Goal: Information Seeking & Learning: Understand process/instructions

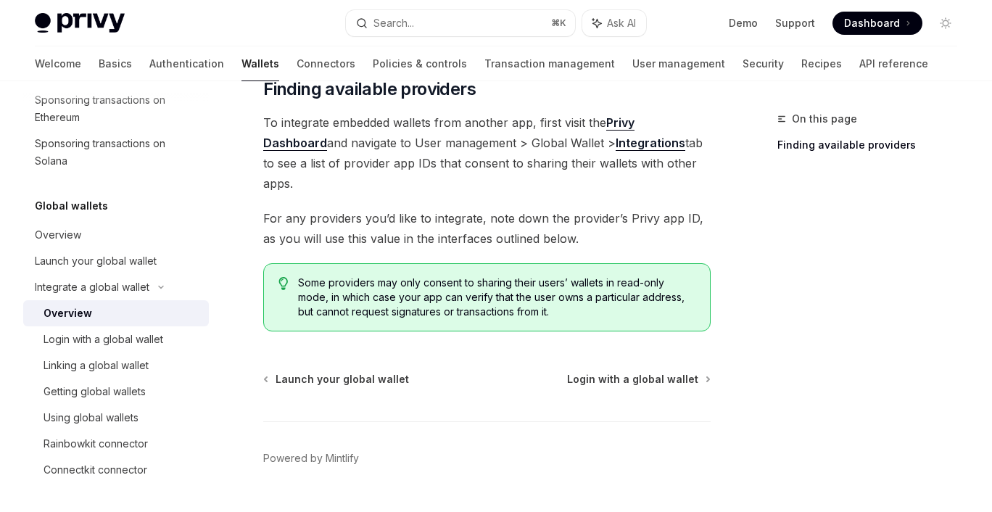
scroll to position [326, 0]
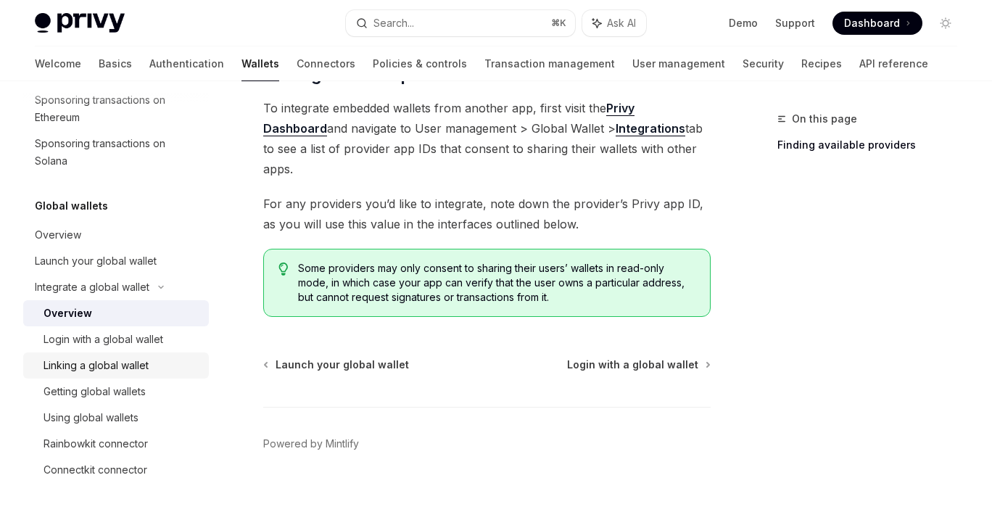
click at [120, 363] on div "Linking a global wallet" at bounding box center [96, 365] width 105 height 17
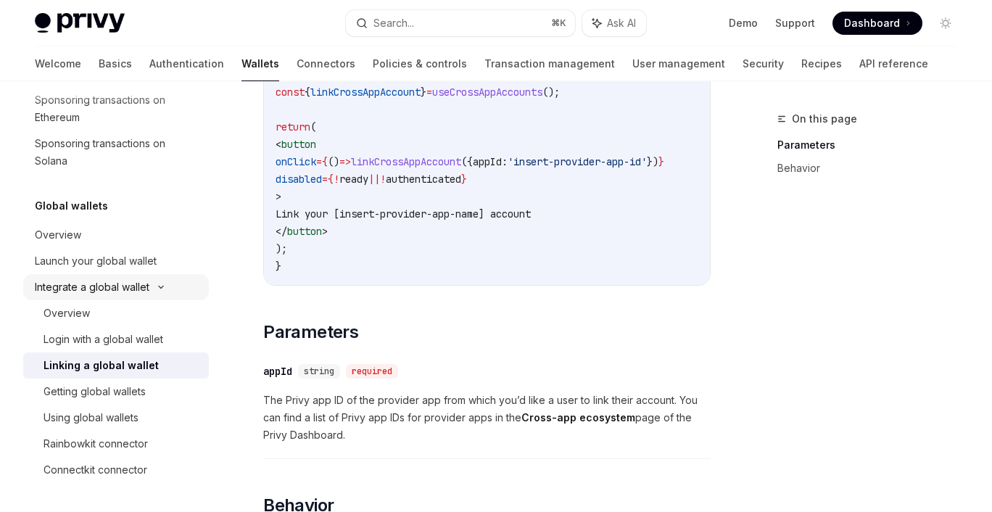
scroll to position [147, 0]
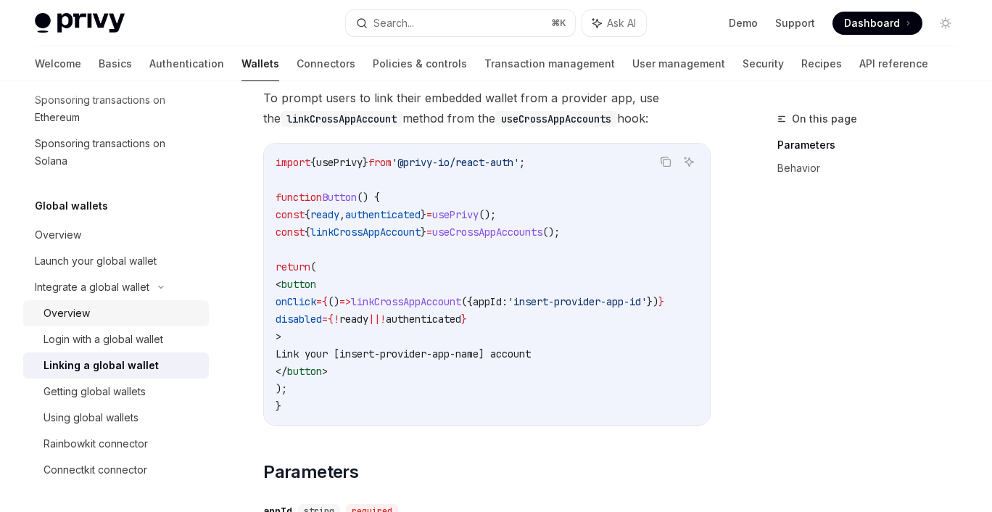
click at [93, 313] on div "Overview" at bounding box center [122, 313] width 157 height 17
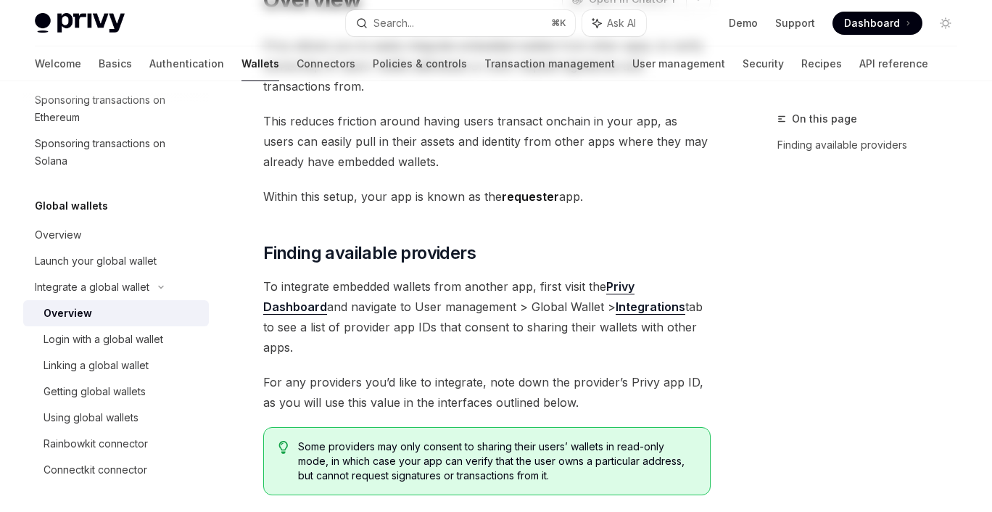
type textarea "*"
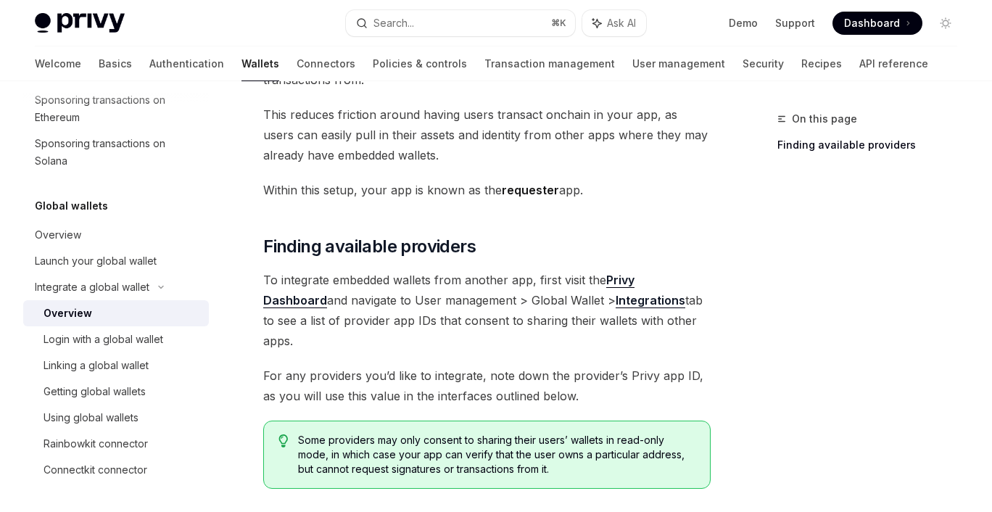
scroll to position [208, 0]
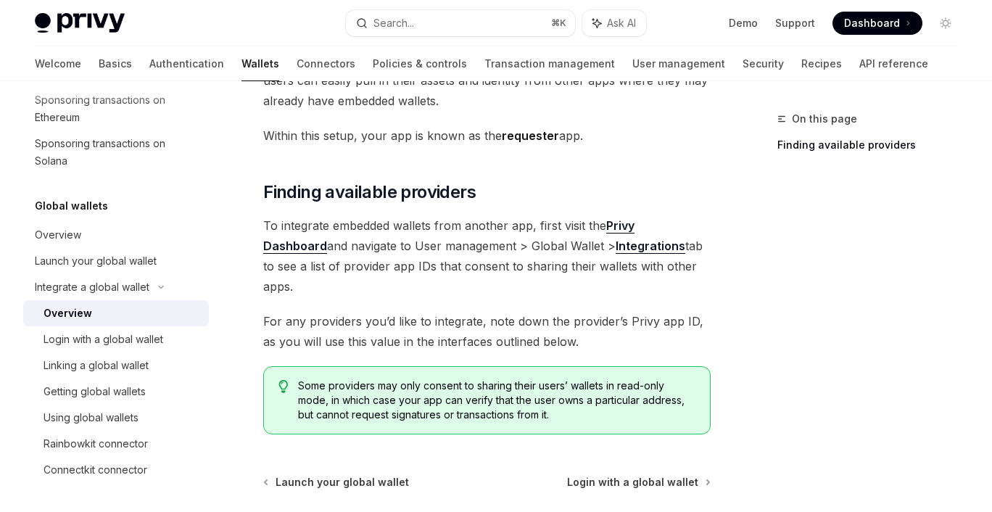
click at [616, 247] on strong "Integrations" at bounding box center [651, 246] width 70 height 15
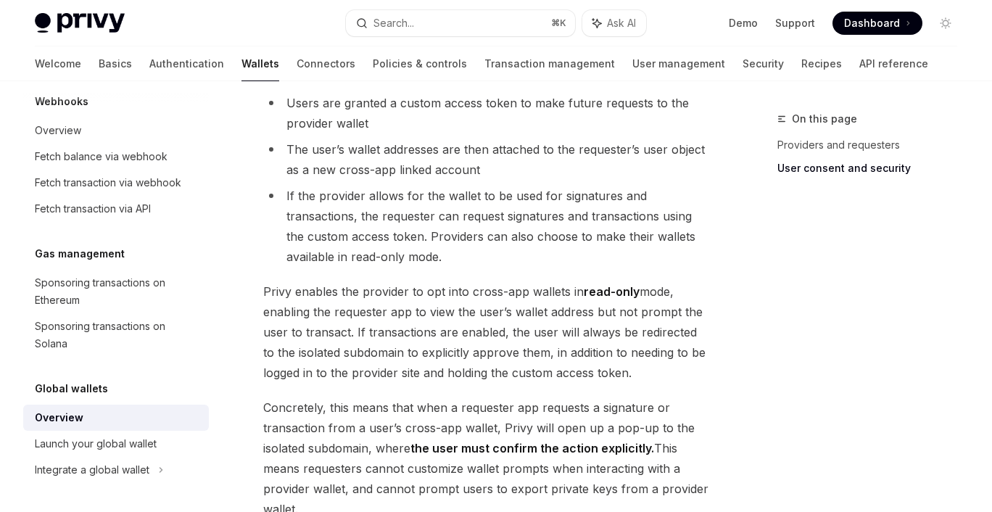
scroll to position [1428, 0]
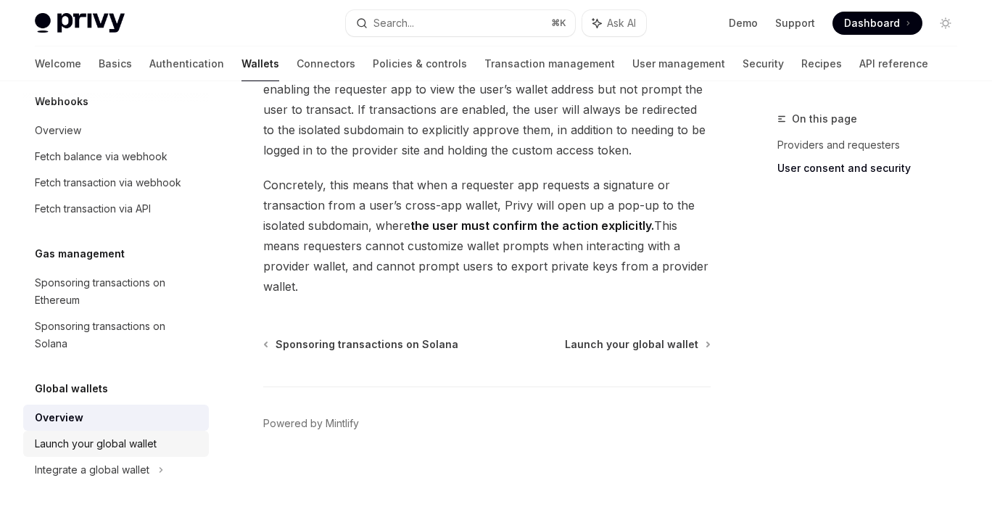
click at [146, 443] on div "Launch your global wallet" at bounding box center [96, 443] width 122 height 17
type textarea "*"
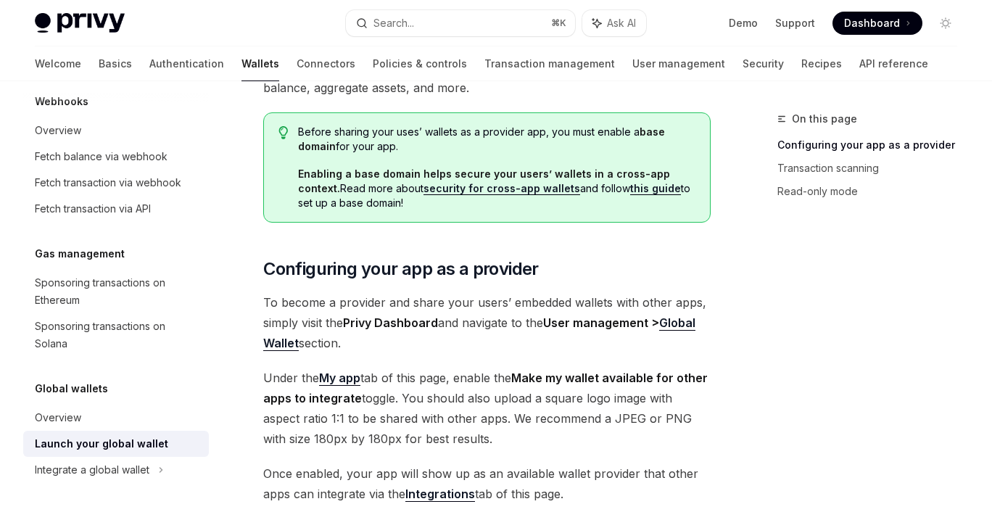
scroll to position [144, 0]
